Goal: Check status

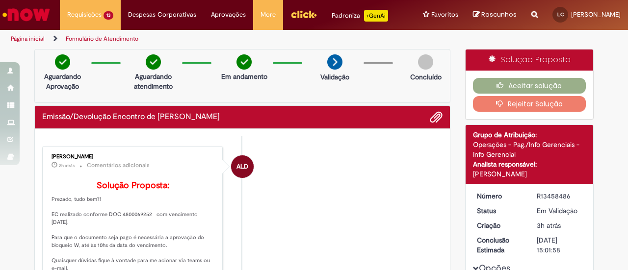
scroll to position [83, 0]
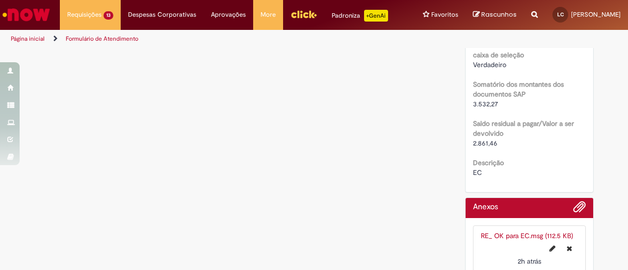
scroll to position [849, 0]
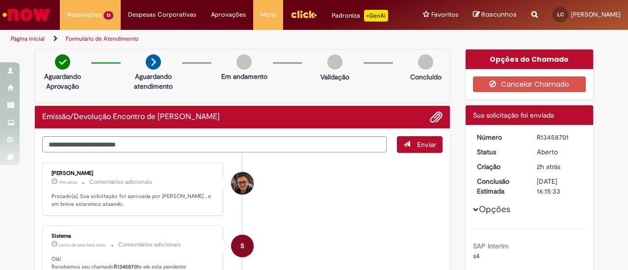
scroll to position [30, 0]
